Goal: Find specific page/section: Find specific page/section

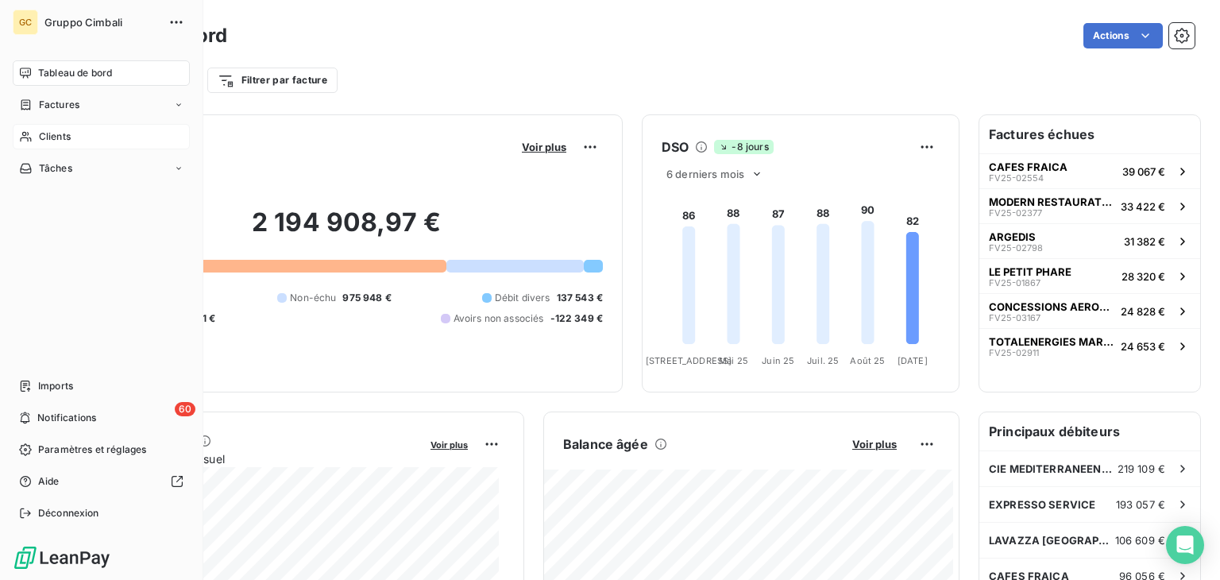
click at [25, 137] on icon at bounding box center [25, 137] width 11 height 10
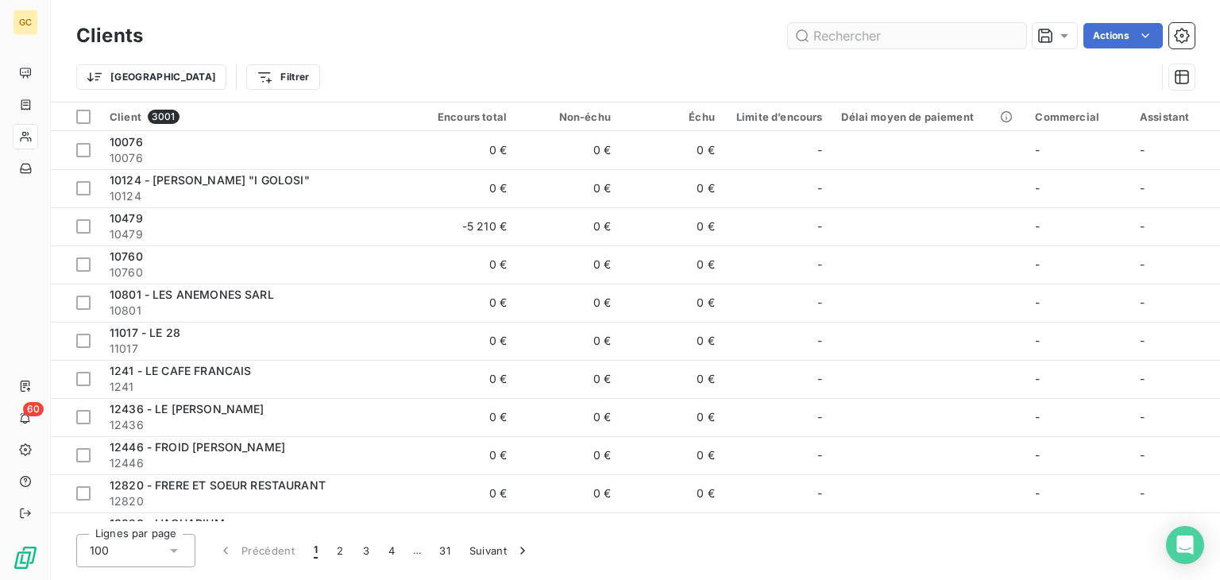
click at [912, 40] on input "text" at bounding box center [907, 35] width 238 height 25
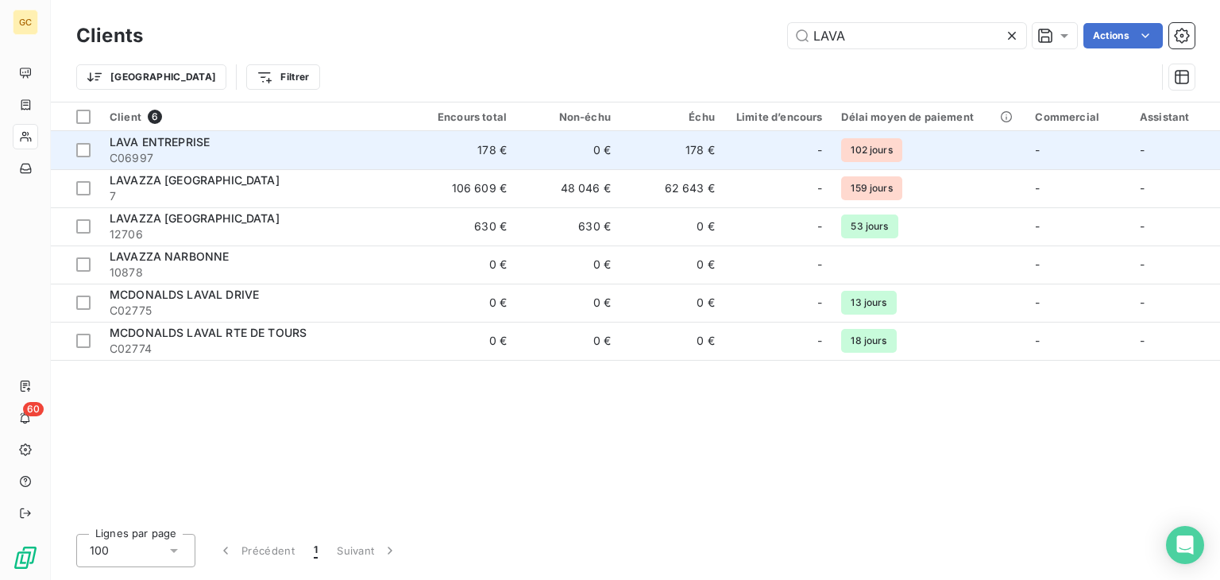
type input "LAVA"
click at [203, 147] on span "LAVA ENTREPRISE" at bounding box center [160, 142] width 100 height 14
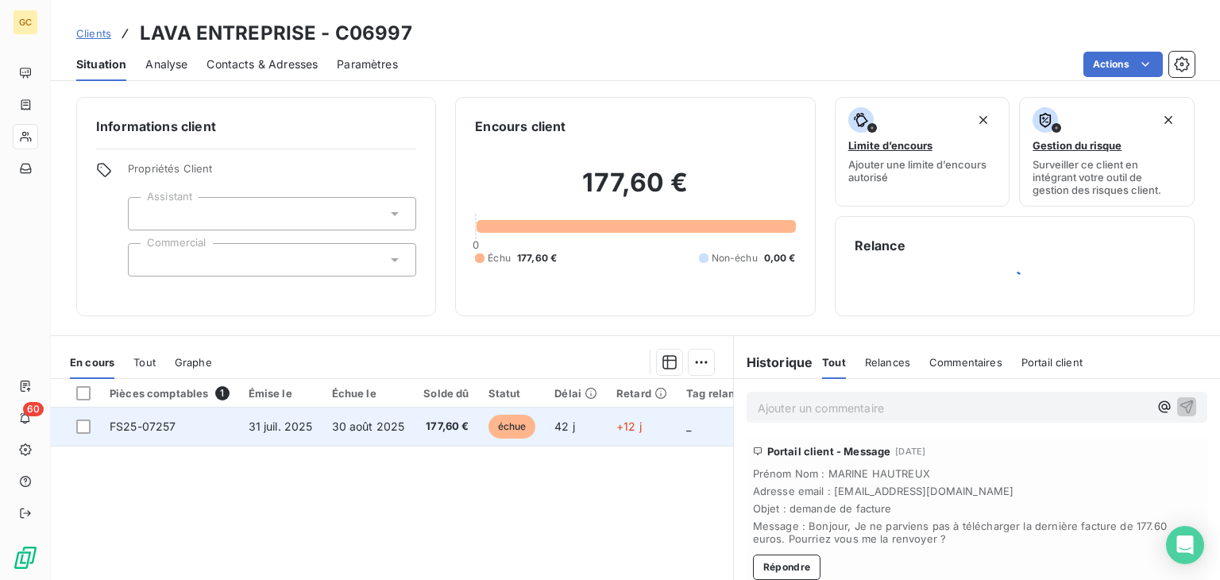
click at [215, 422] on td "FS25-07257" at bounding box center [169, 427] width 139 height 38
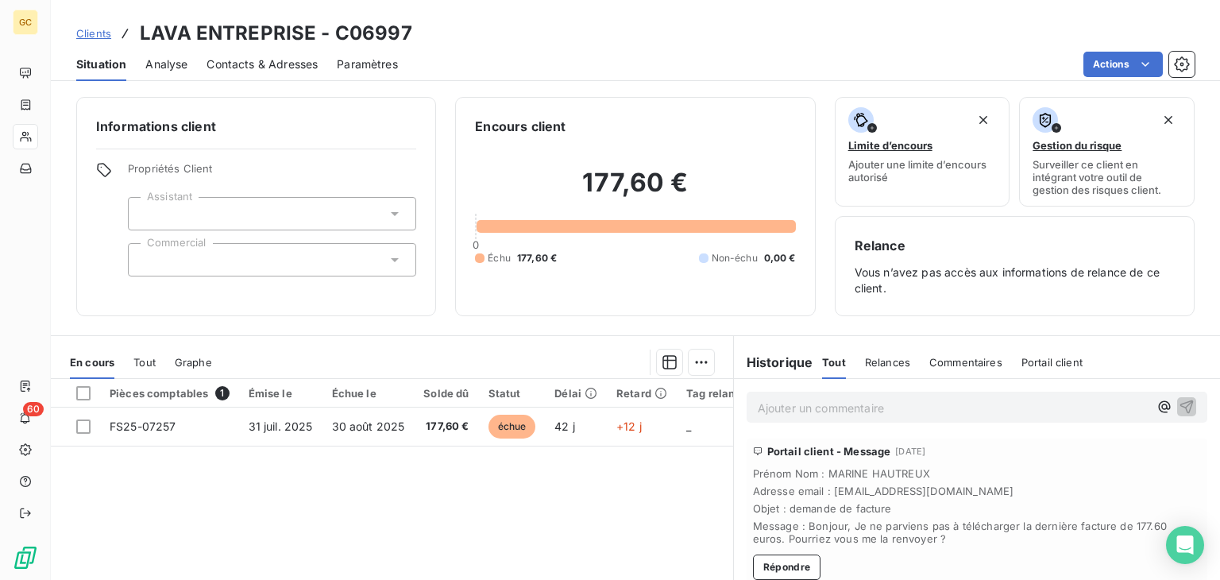
click at [868, 371] on div "Relances" at bounding box center [887, 362] width 45 height 33
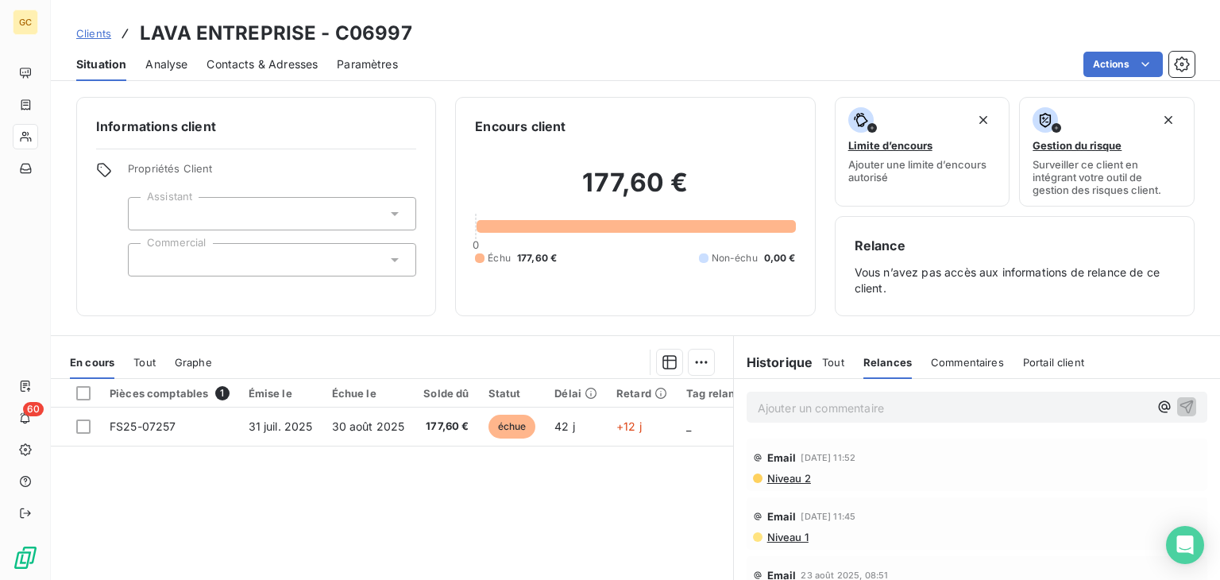
click at [947, 372] on div "Commentaires" at bounding box center [967, 362] width 73 height 33
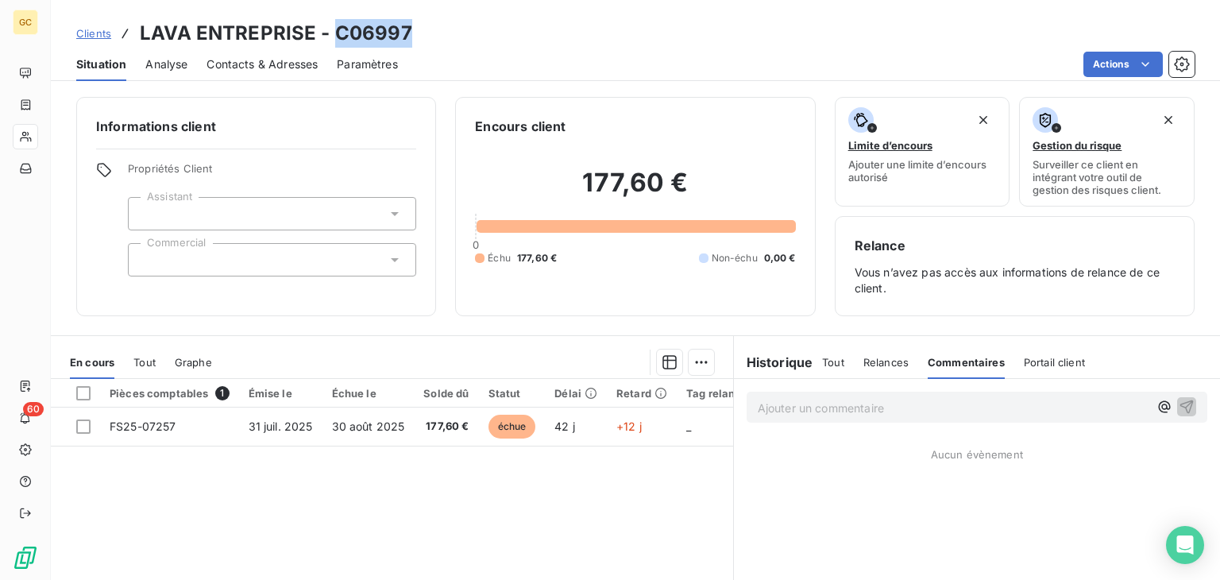
drag, startPoint x: 414, startPoint y: 31, endPoint x: 333, endPoint y: 31, distance: 81.0
click at [333, 31] on div "Clients LAVA ENTREPRISE - C06997" at bounding box center [635, 33] width 1169 height 29
copy h3 "C06997"
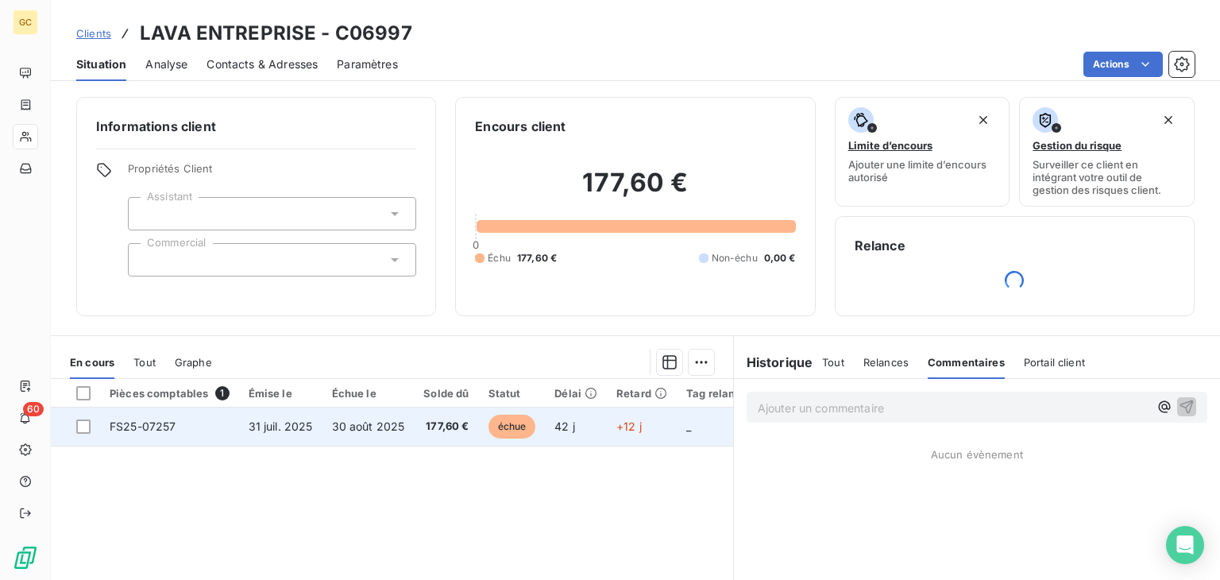
click at [168, 431] on span "FS25-07257" at bounding box center [143, 426] width 67 height 14
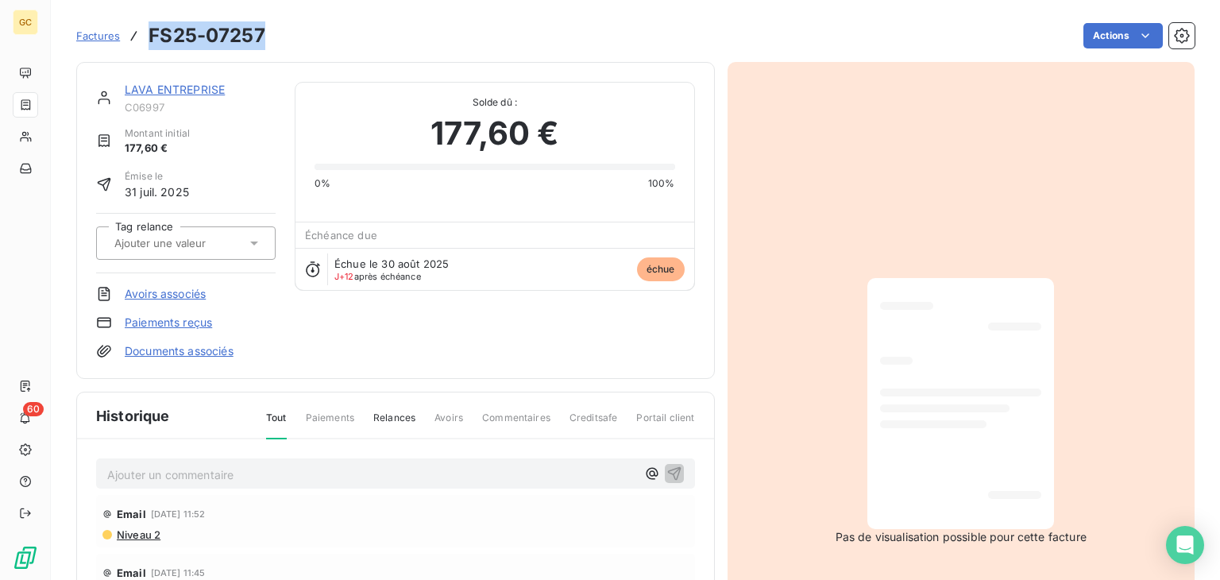
drag, startPoint x: 270, startPoint y: 28, endPoint x: 149, endPoint y: 25, distance: 121.6
click at [149, 25] on div "Factures FS25-07257 Actions" at bounding box center [635, 35] width 1119 height 33
copy h3 "FS25-07257"
